Goal: Use online tool/utility: Utilize a website feature to perform a specific function

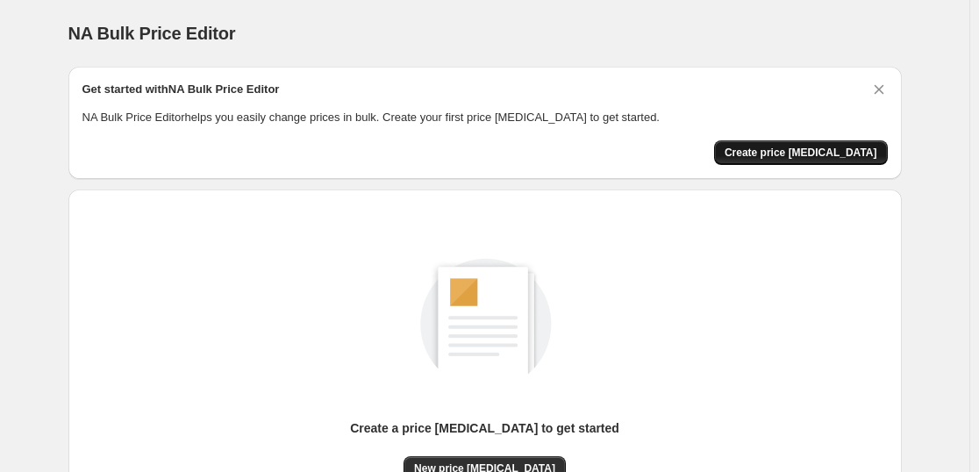
click at [813, 148] on span "Create price [MEDICAL_DATA]" at bounding box center [800, 153] width 153 height 14
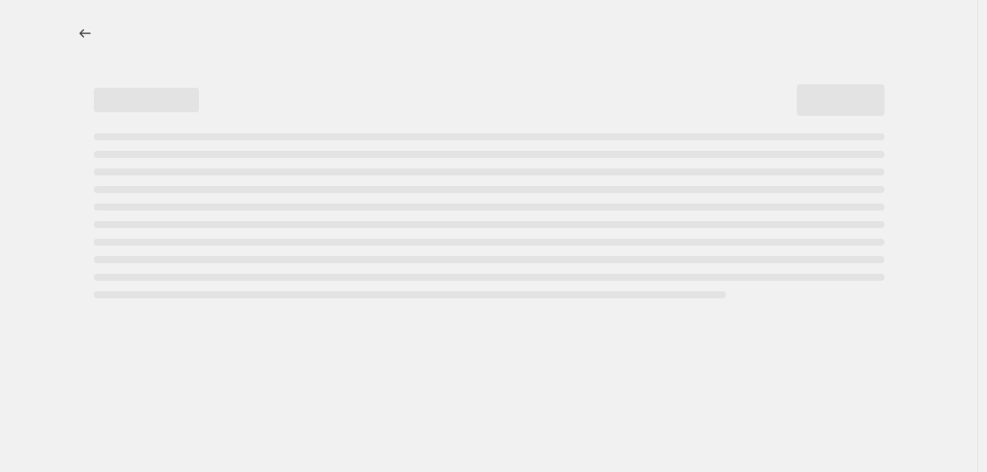
select select "percentage"
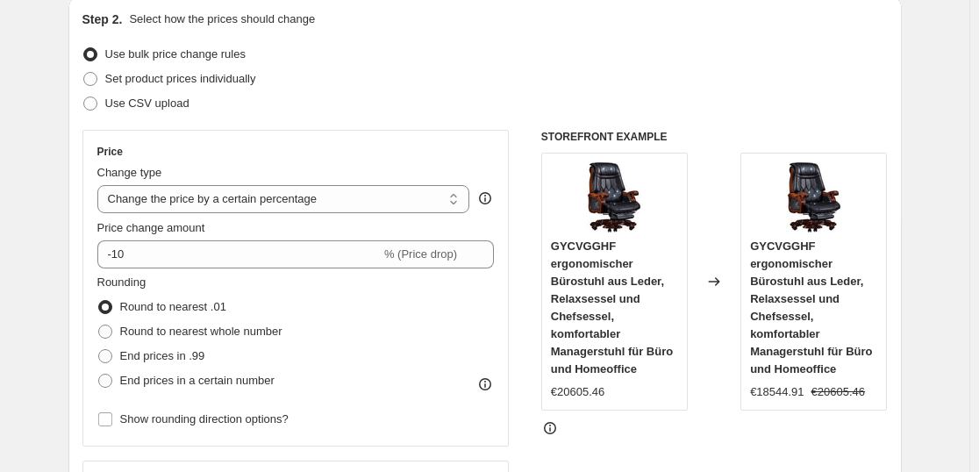
scroll to position [263, 0]
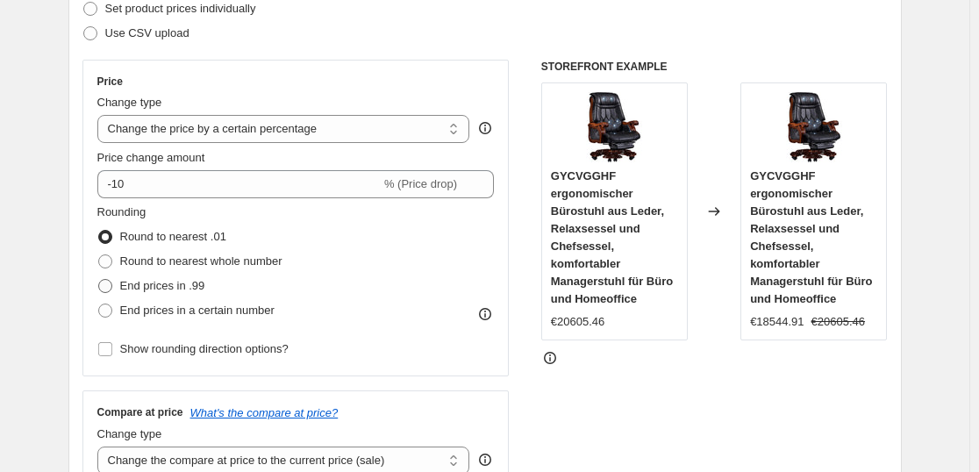
click at [166, 280] on span "End prices in .99" at bounding box center [162, 285] width 85 height 13
click at [99, 280] on input "End prices in .99" at bounding box center [98, 279] width 1 height 1
radio input "true"
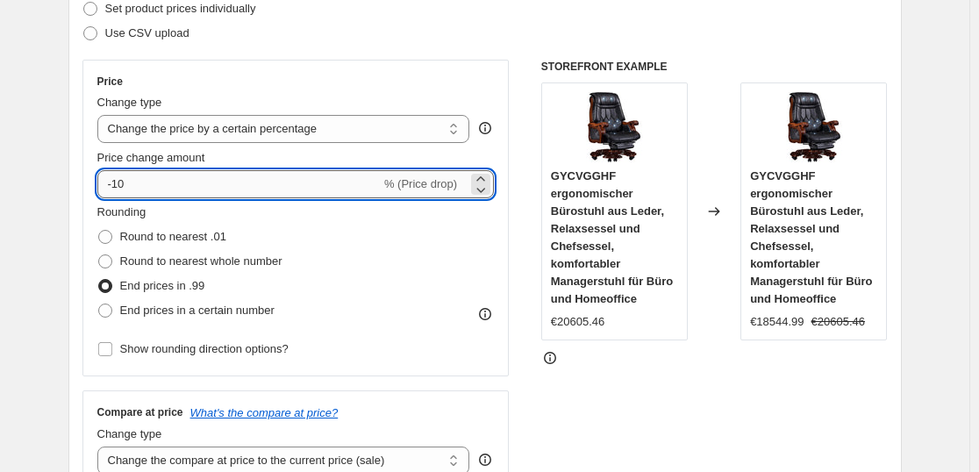
click at [159, 184] on input "-10" at bounding box center [238, 184] width 283 height 28
type input "-1"
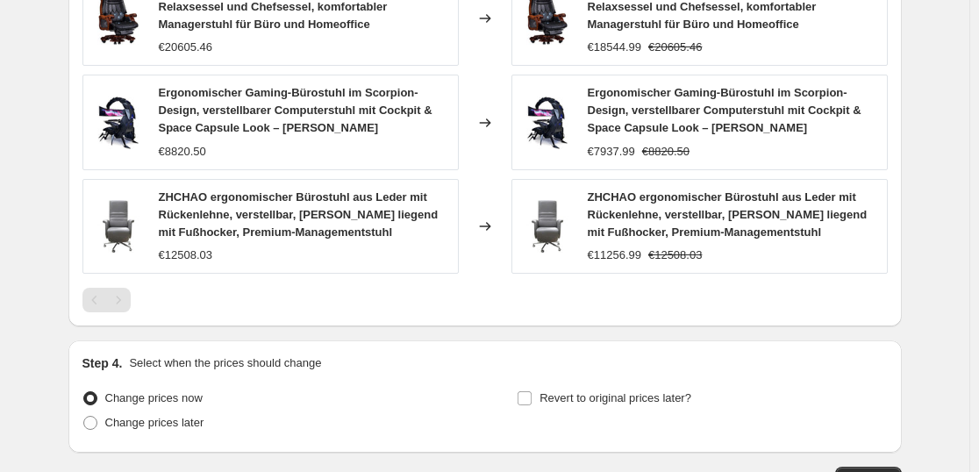
scroll to position [1190, 0]
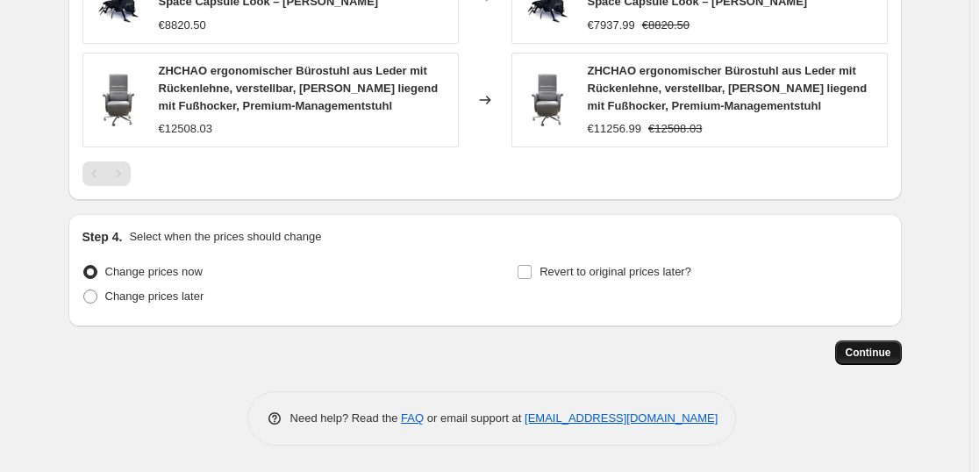
type input "-40"
click at [891, 346] on span "Continue" at bounding box center [868, 353] width 46 height 14
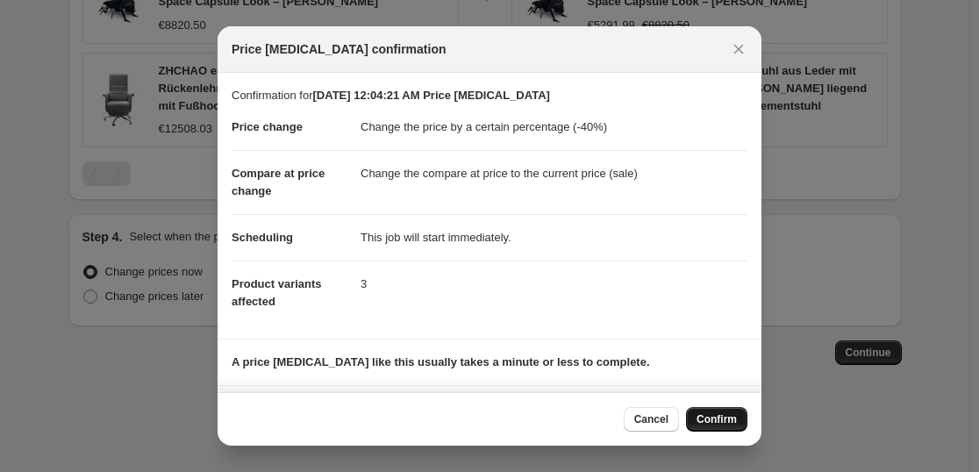
click at [718, 422] on span "Confirm" at bounding box center [716, 419] width 40 height 14
